Goal: Transaction & Acquisition: Download file/media

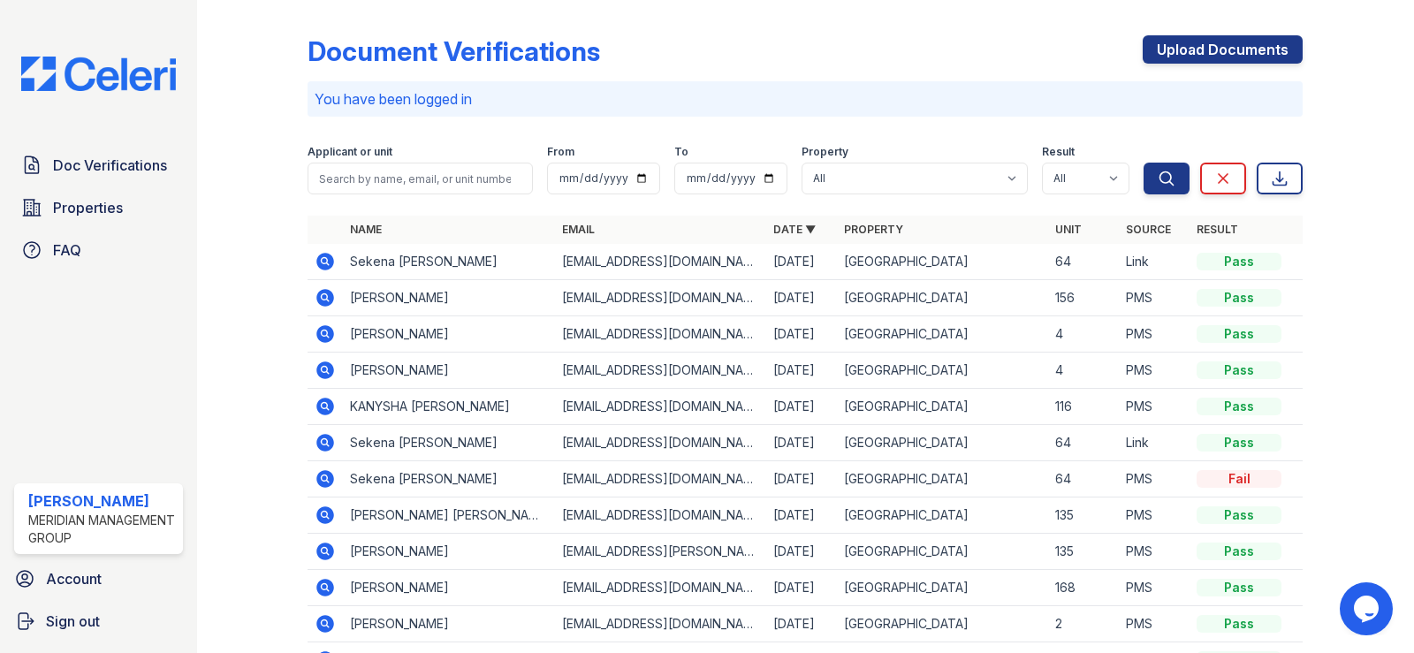
scroll to position [88, 0]
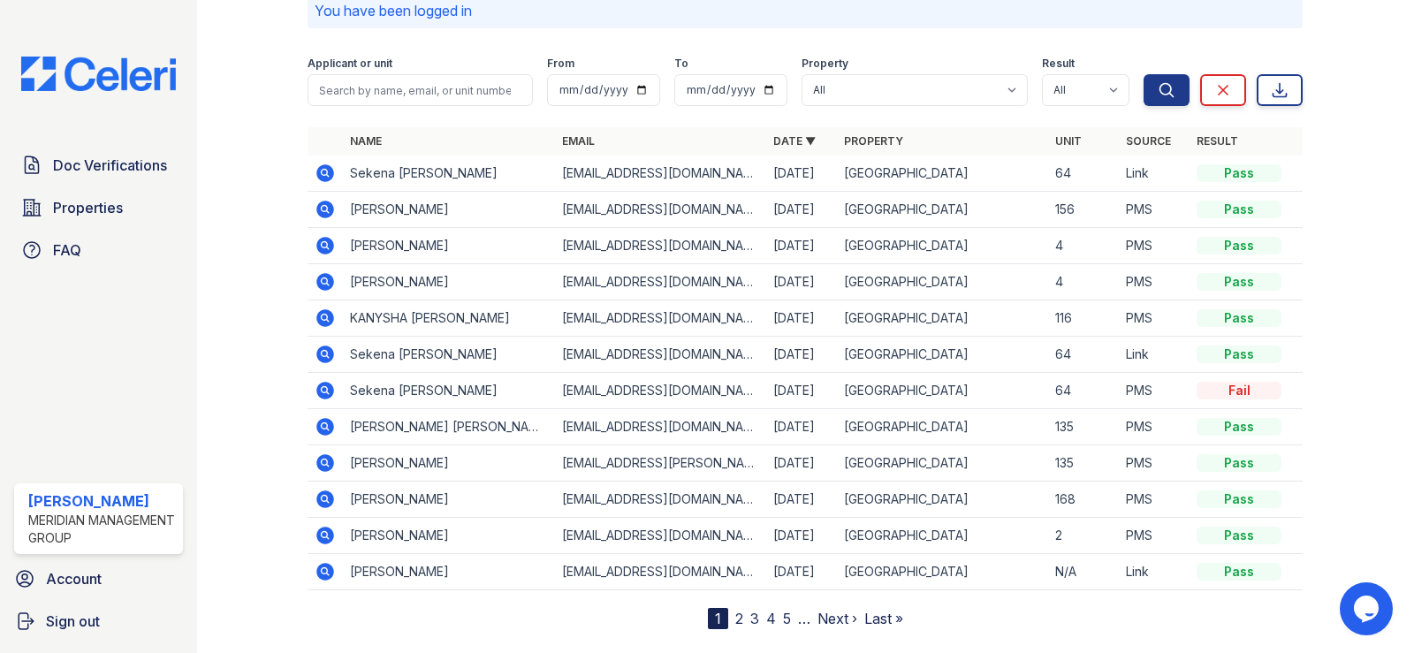
click at [325, 537] on icon at bounding box center [325, 535] width 21 height 21
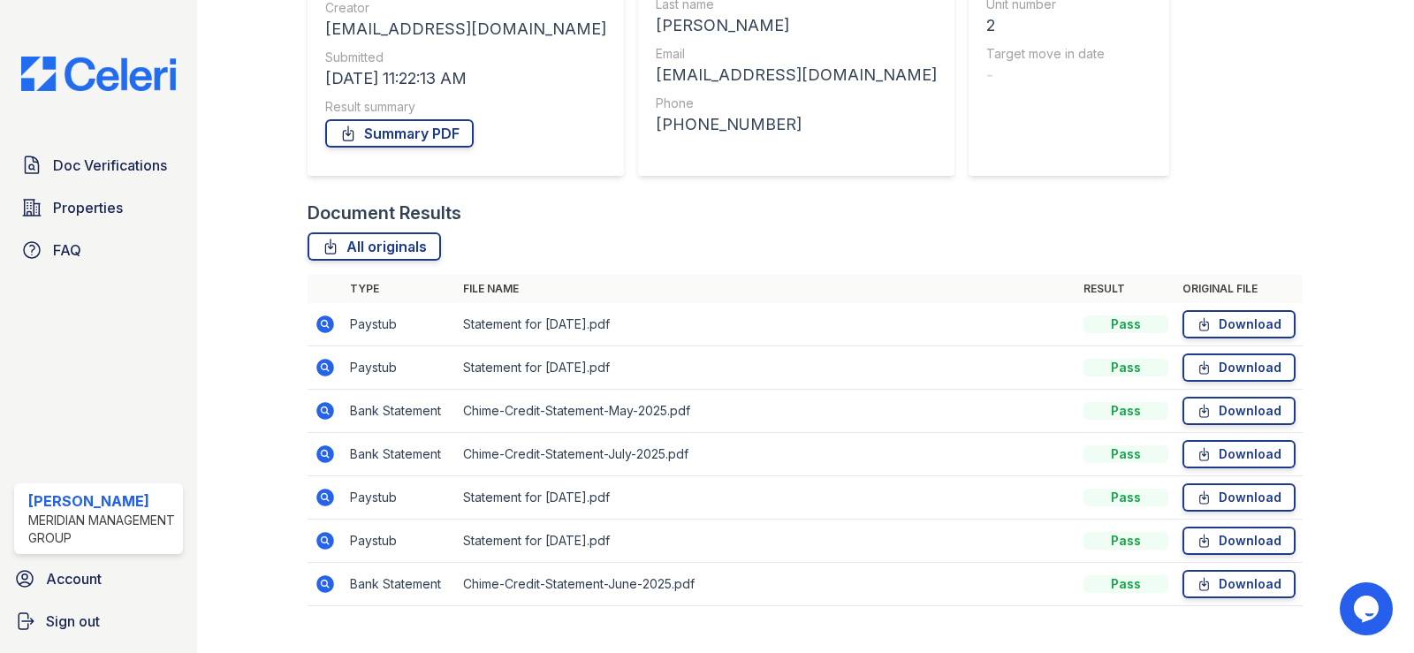
scroll to position [265, 0]
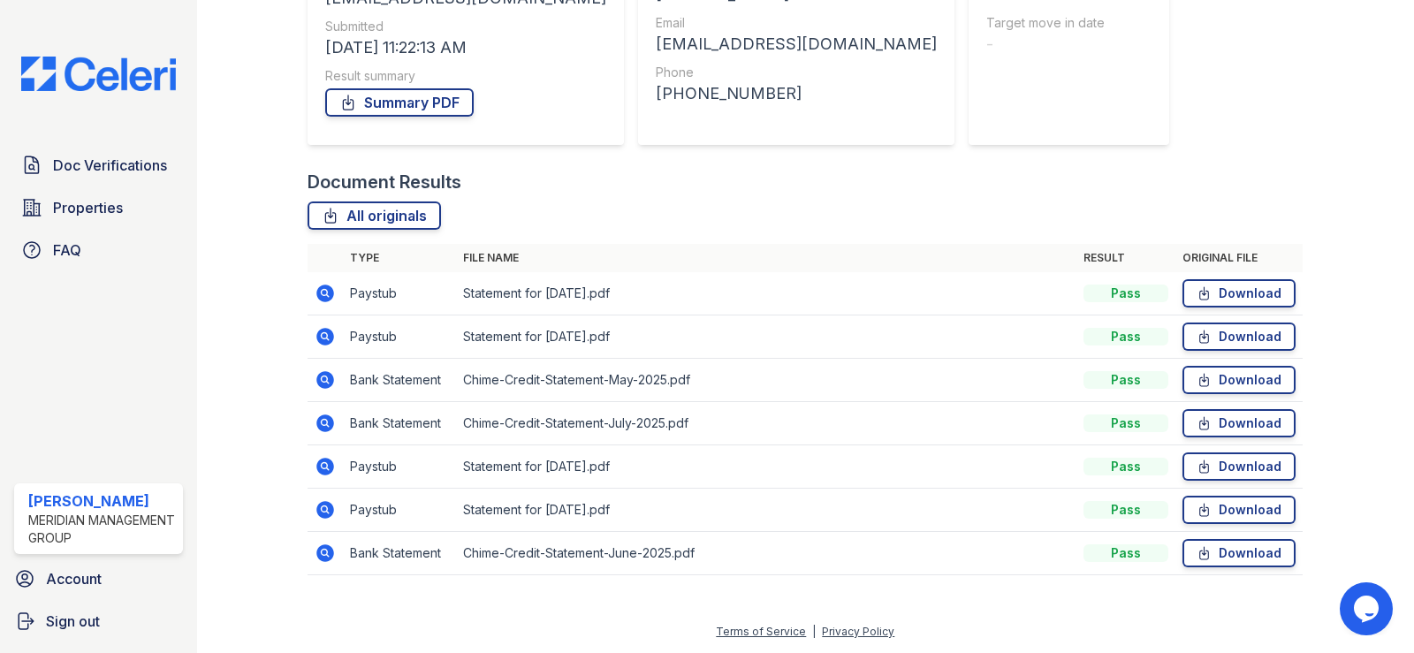
click at [328, 291] on icon at bounding box center [326, 294] width 18 height 18
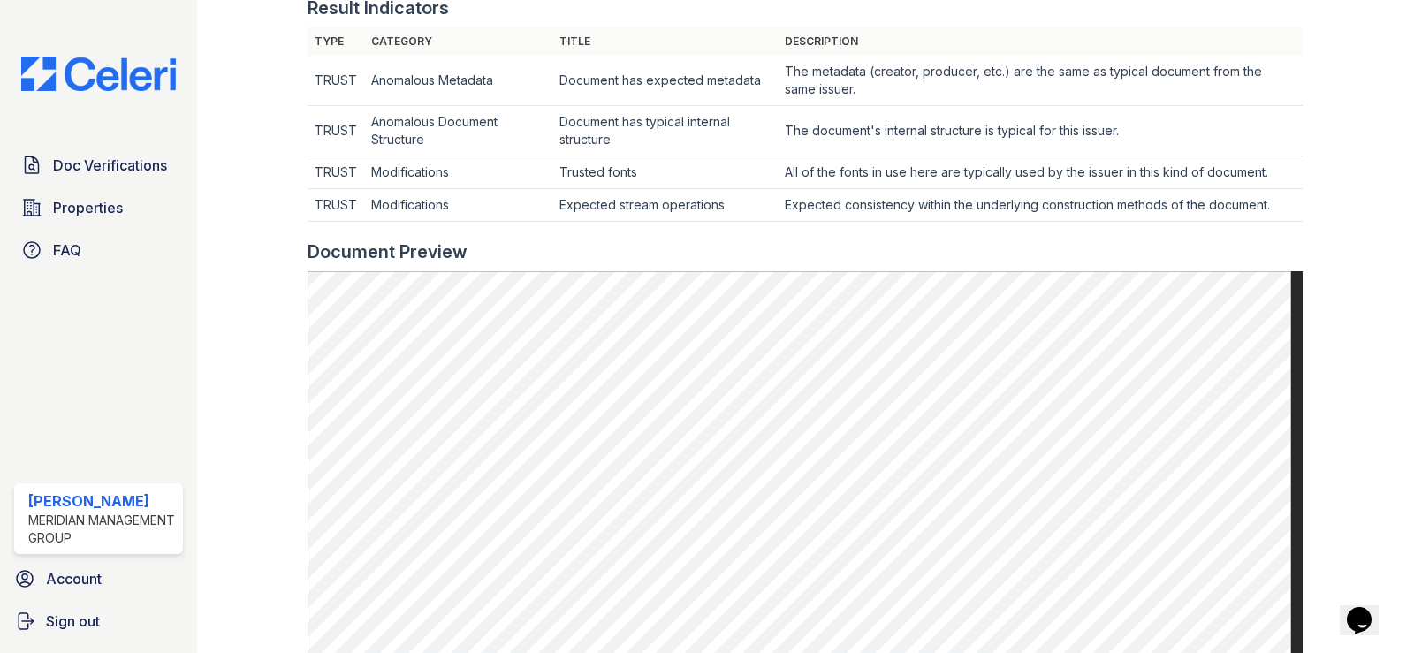
scroll to position [442, 0]
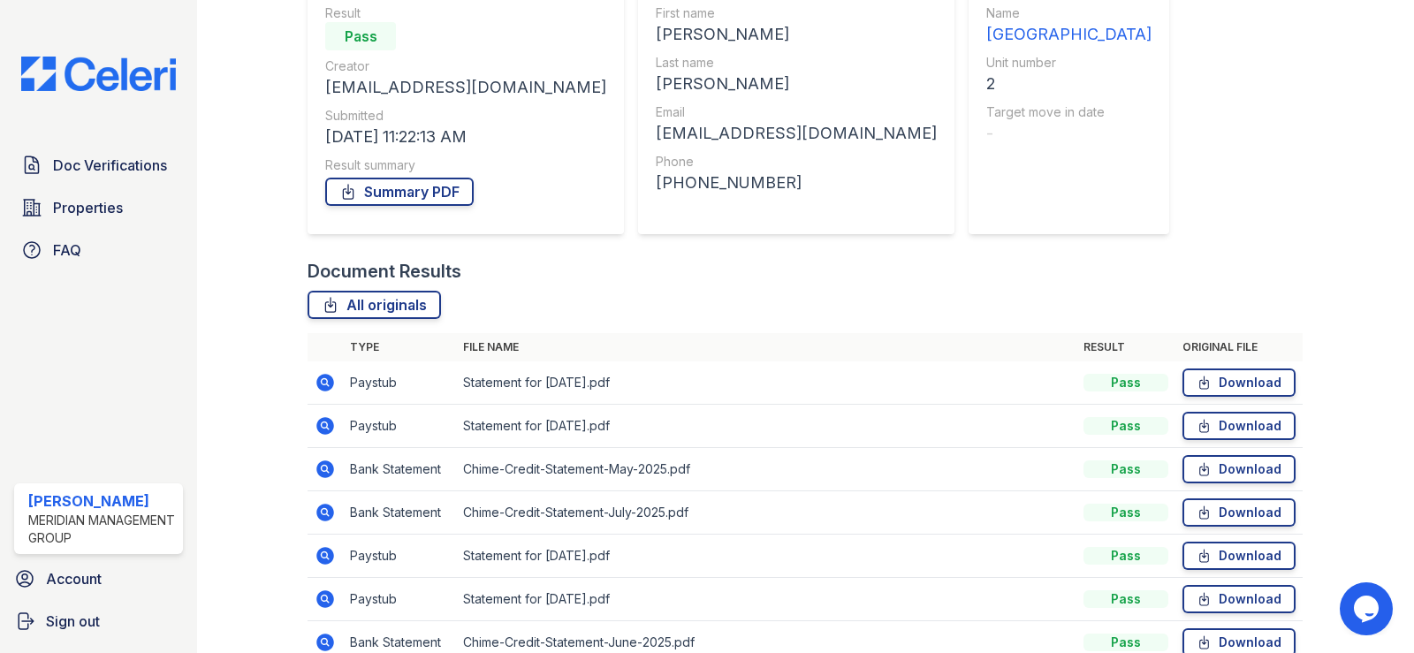
scroll to position [177, 0]
click at [1202, 425] on icon at bounding box center [1204, 425] width 15 height 18
click at [1210, 381] on link "Download" at bounding box center [1239, 382] width 113 height 28
click at [1197, 560] on icon at bounding box center [1204, 555] width 15 height 18
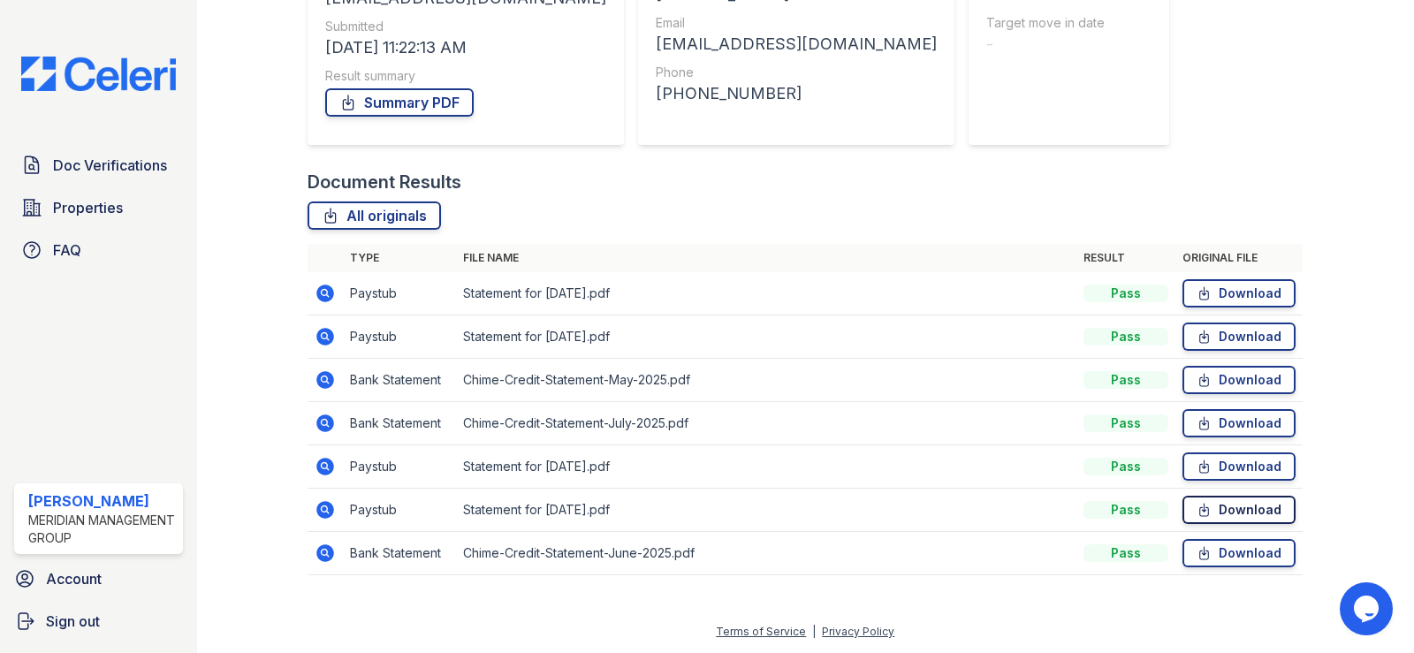
click at [1222, 512] on link "Download" at bounding box center [1239, 510] width 113 height 28
click at [1250, 290] on link "Download" at bounding box center [1239, 293] width 113 height 28
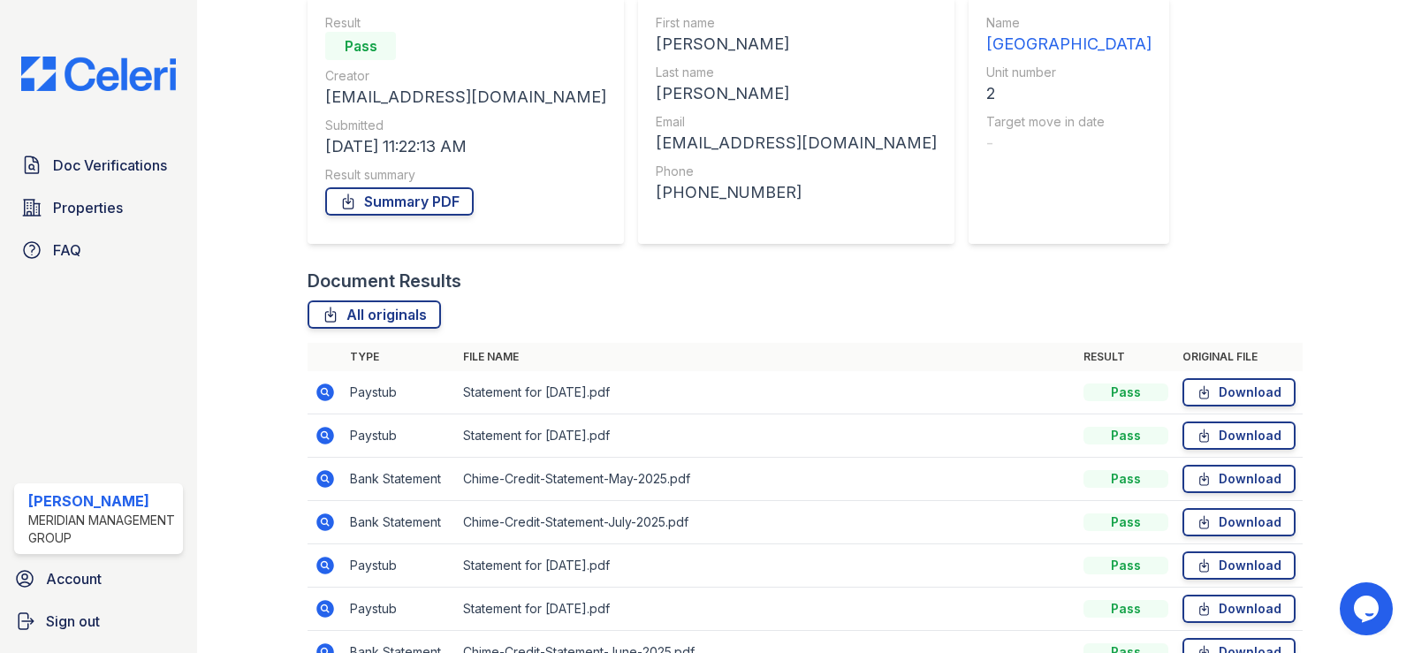
scroll to position [0, 0]
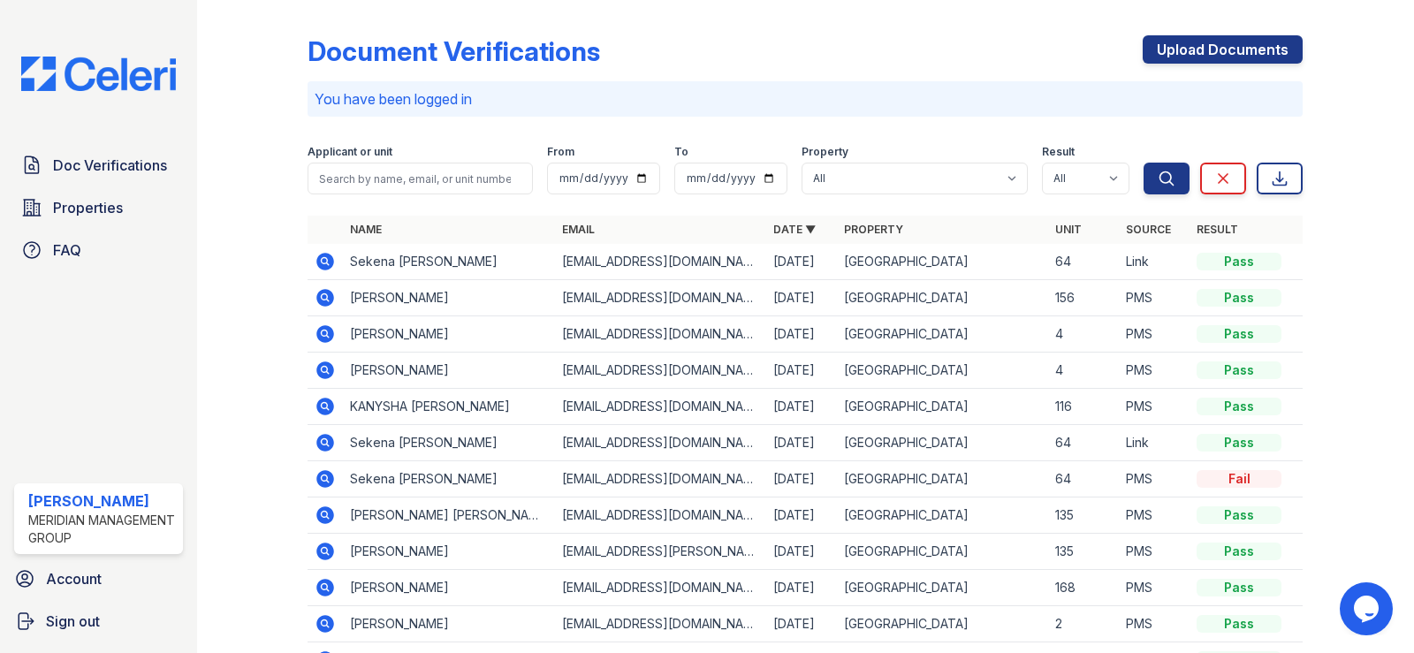
click at [325, 339] on icon at bounding box center [326, 334] width 18 height 18
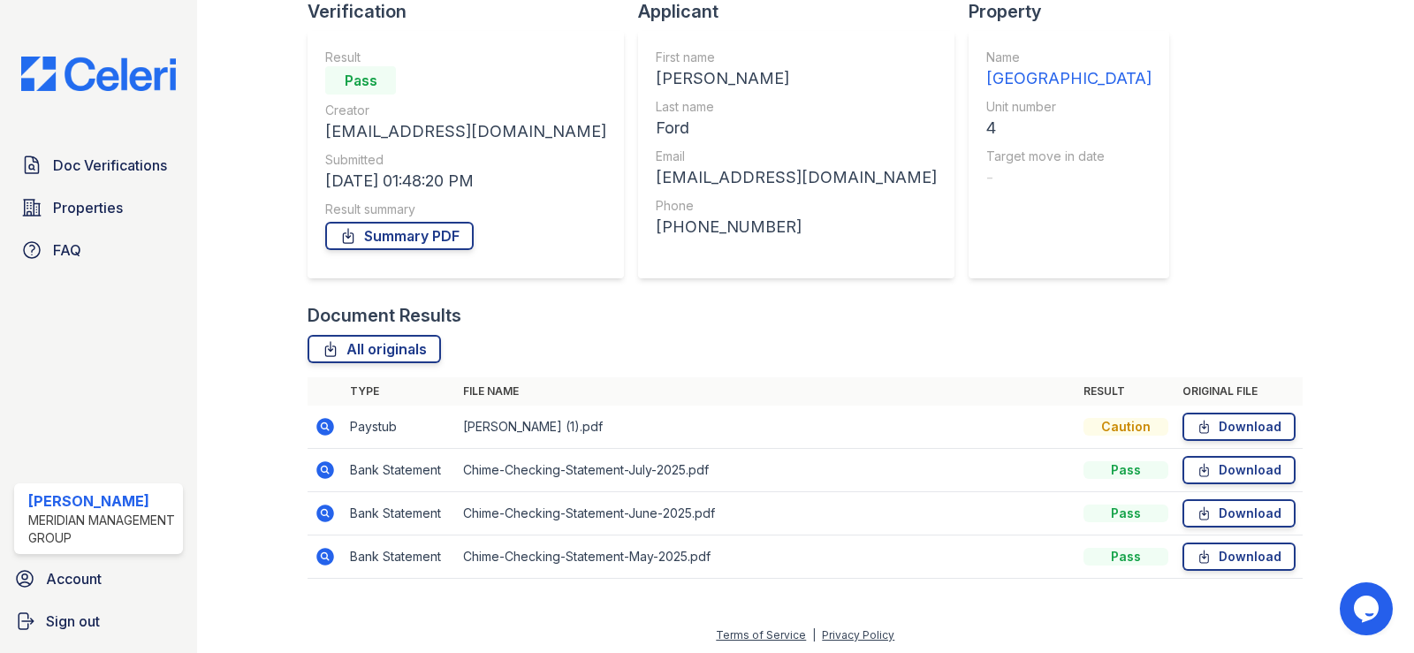
scroll to position [135, 0]
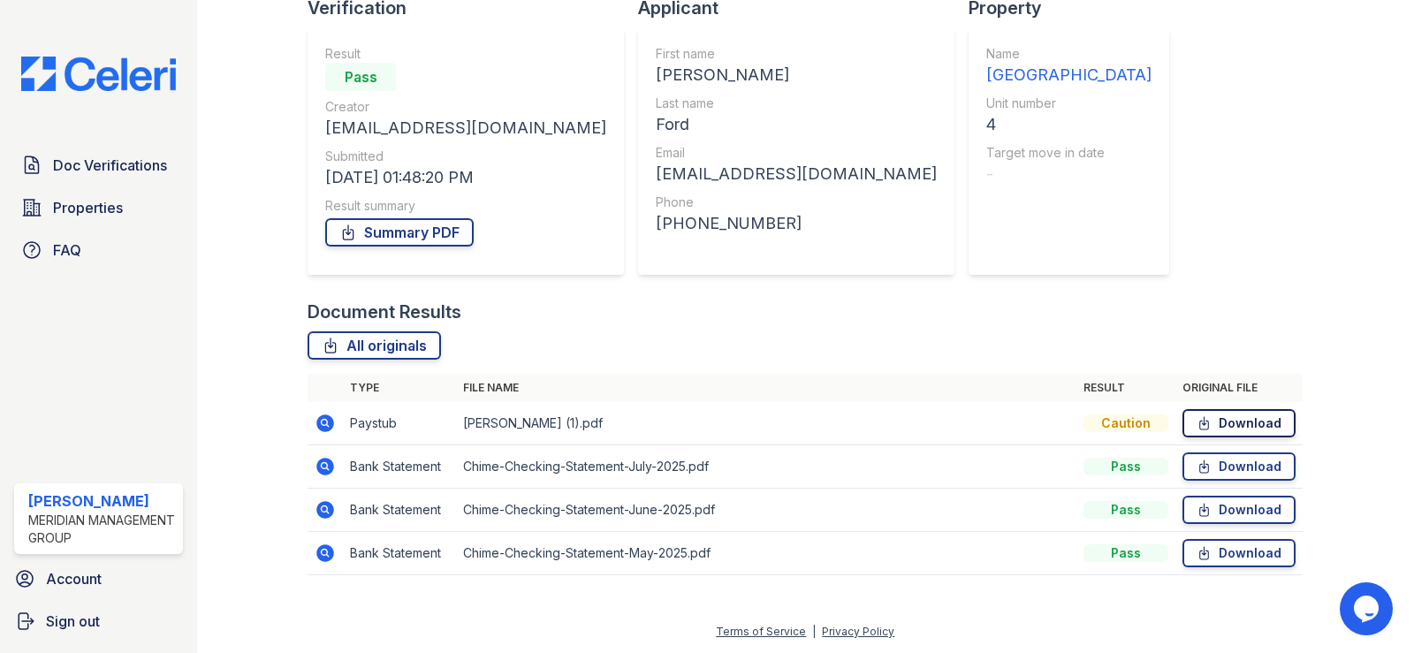
click at [1229, 430] on link "Download" at bounding box center [1239, 423] width 113 height 28
click at [1207, 467] on link "Download" at bounding box center [1239, 467] width 113 height 28
